Goal: Information Seeking & Learning: Learn about a topic

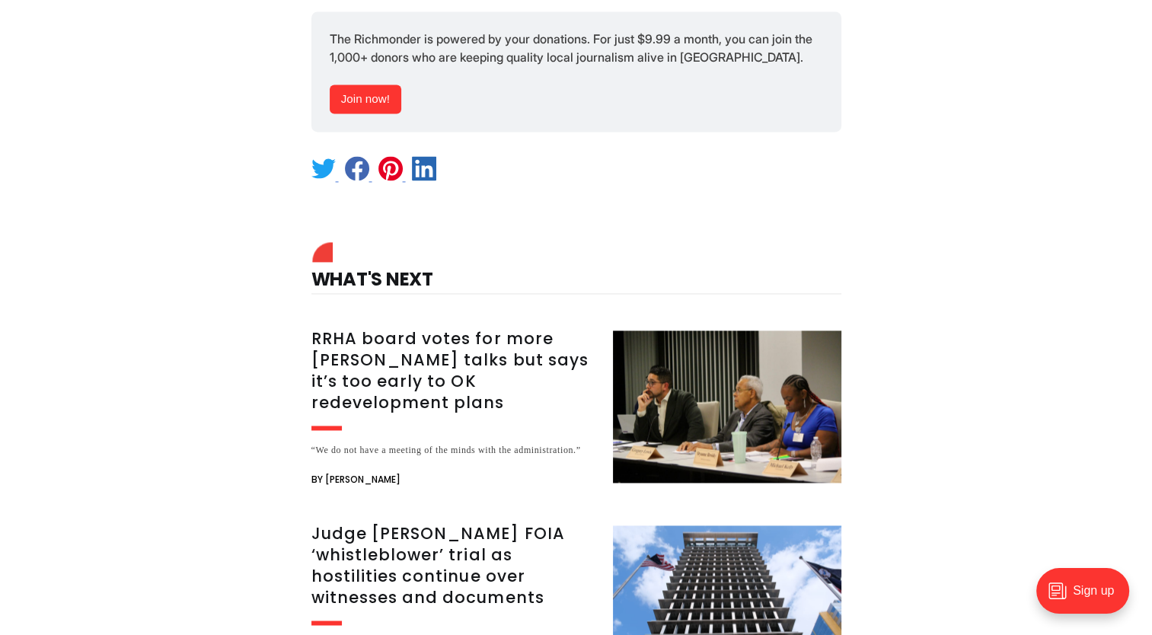
scroll to position [1721, 0]
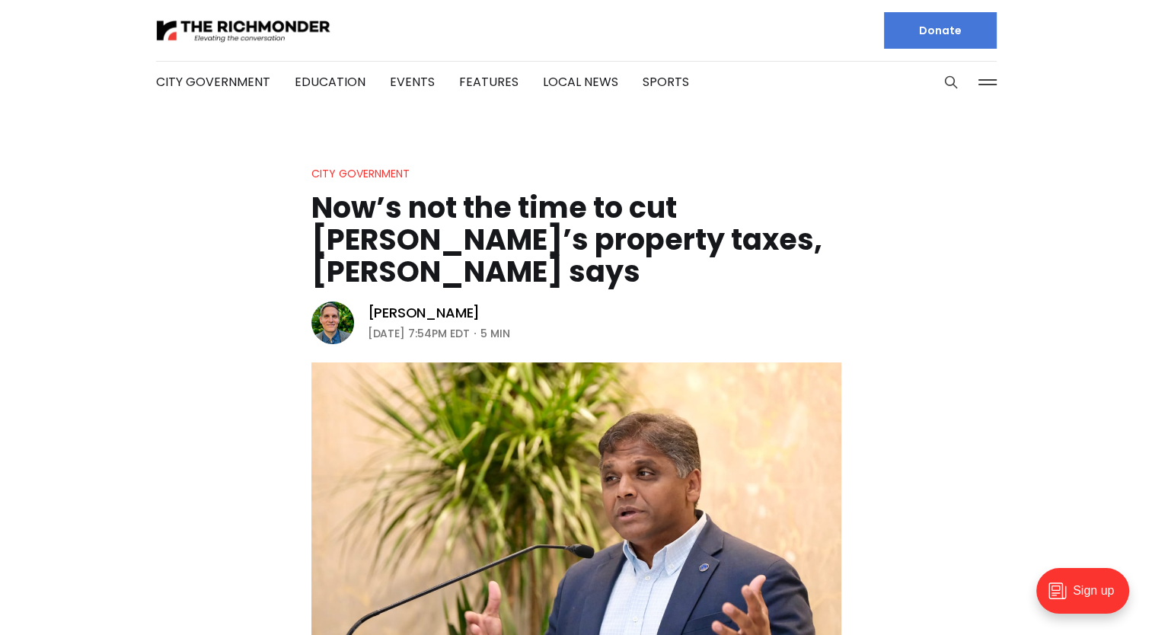
click at [824, 298] on header "City Government Now’s not the time to cut Richmond’s property taxes, Avula says…" at bounding box center [576, 425] width 1152 height 523
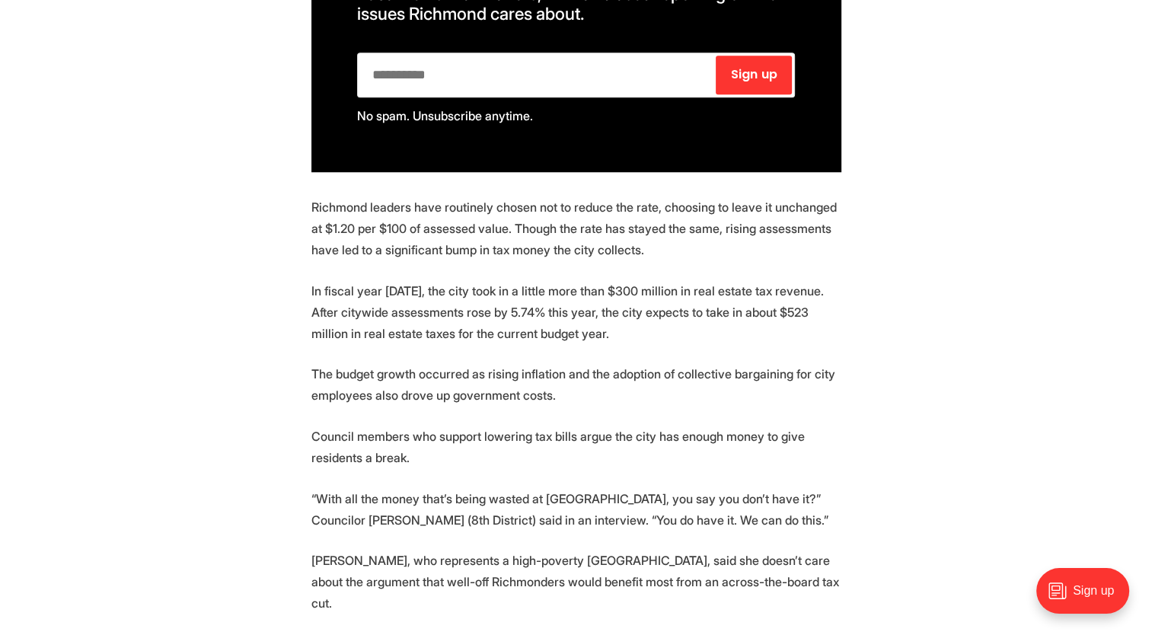
scroll to position [2093, 0]
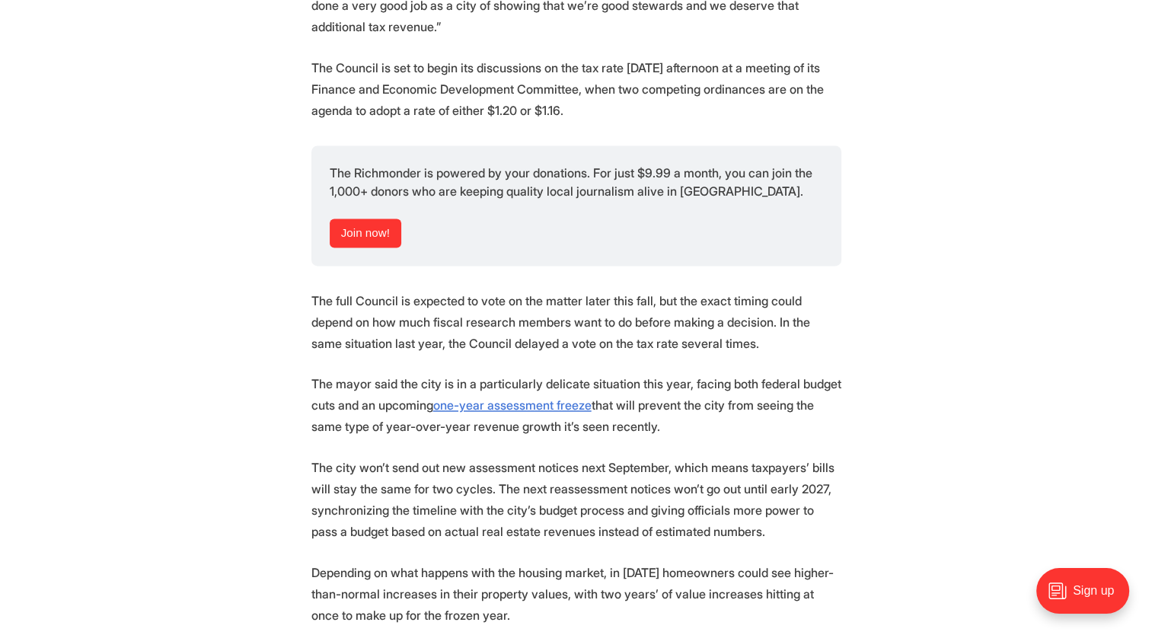
scroll to position [1864, 0]
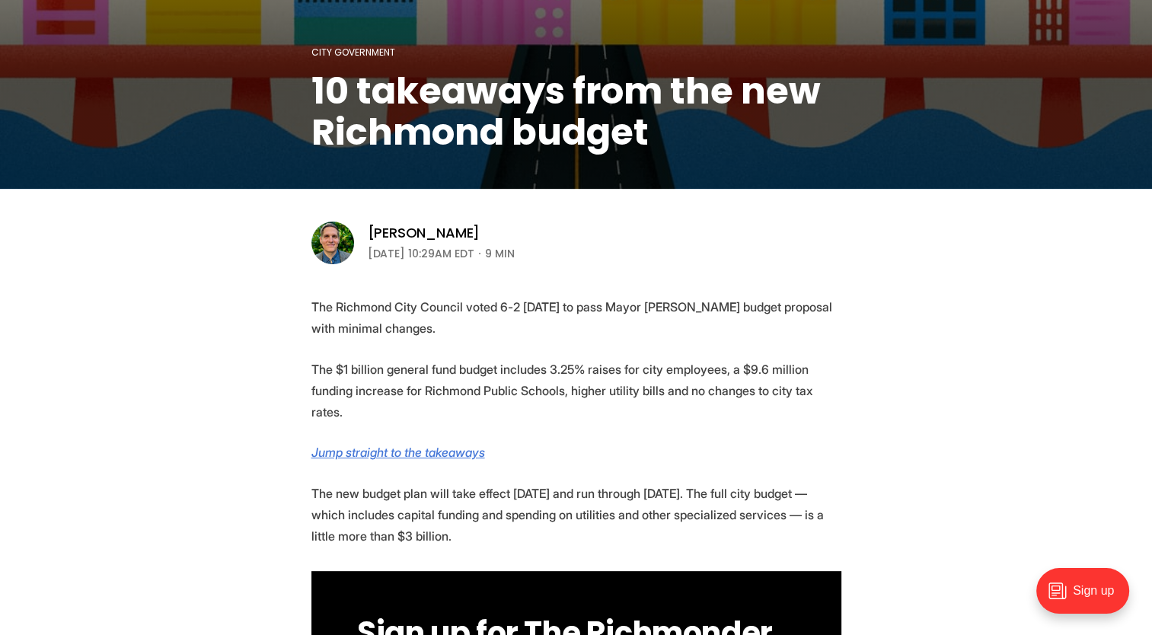
scroll to position [289, 0]
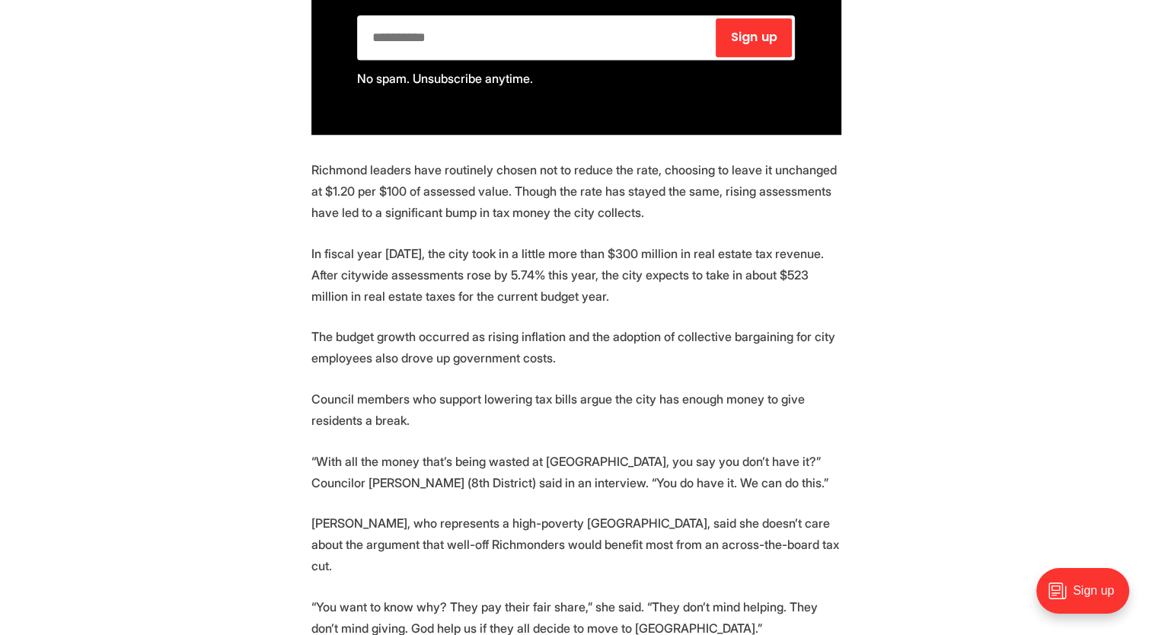
scroll to position [1484, 0]
